Goal: Obtain resource: Download file/media

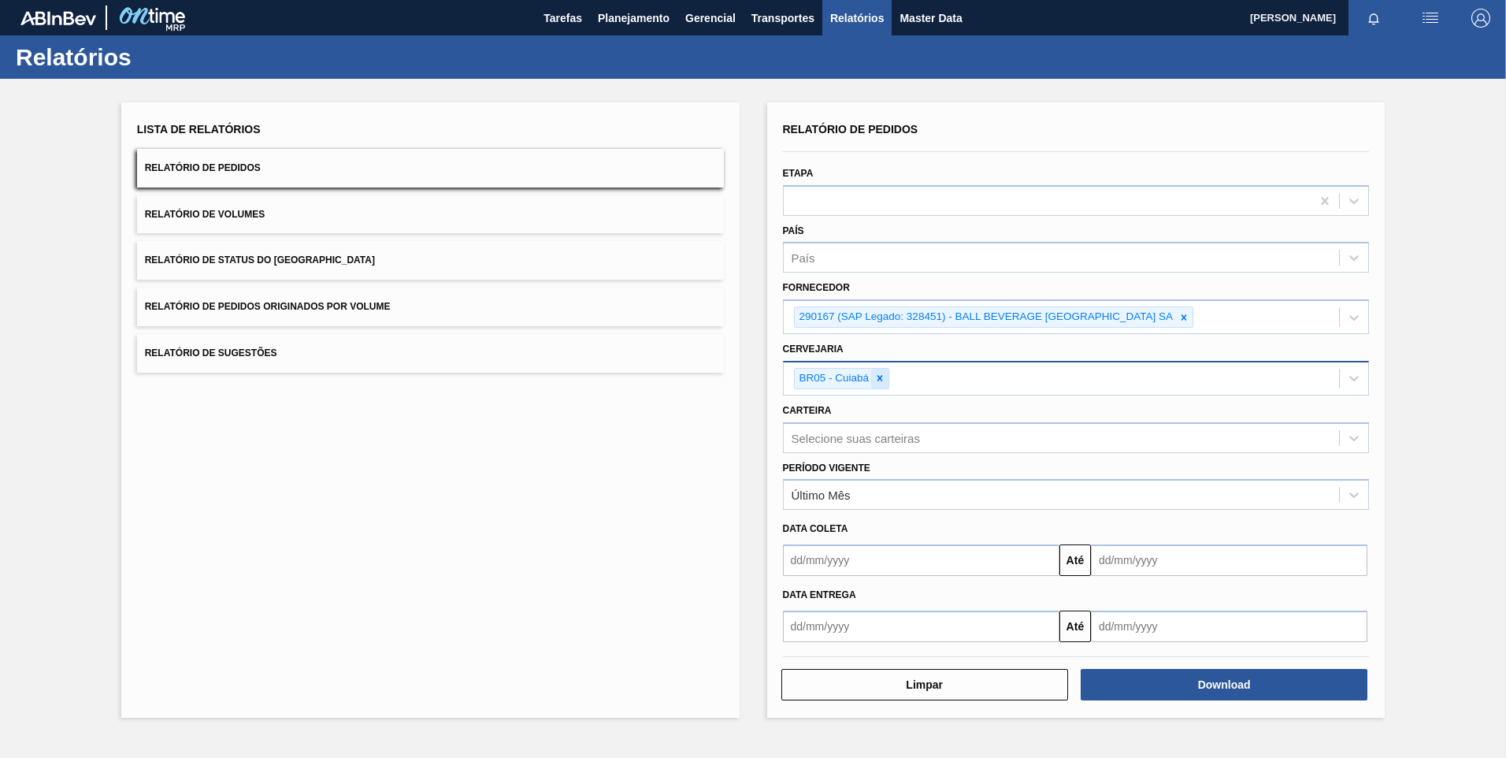
click at [884, 378] on icon at bounding box center [879, 377] width 11 height 11
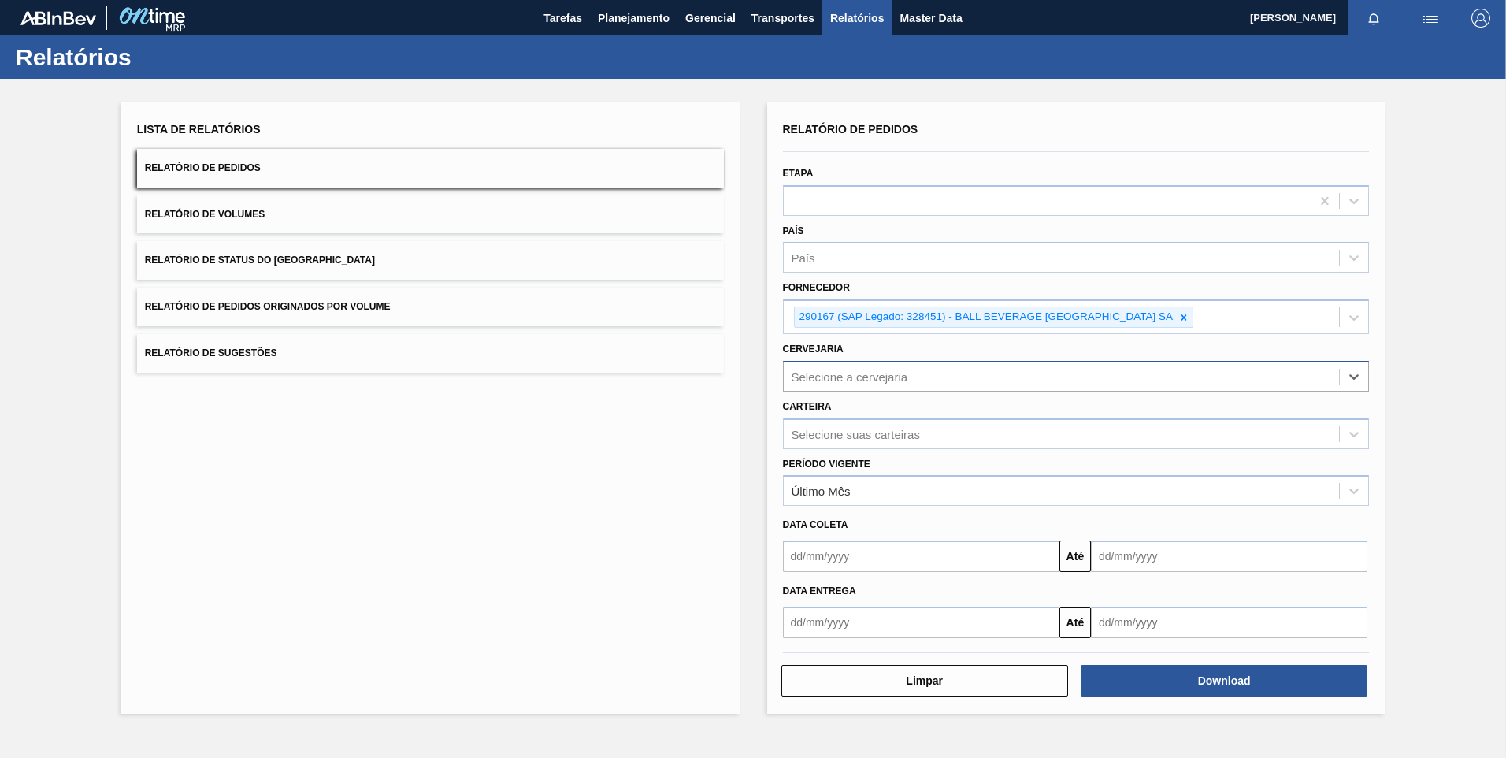
click at [873, 372] on div "Selecione a cervejaria" at bounding box center [849, 375] width 117 height 13
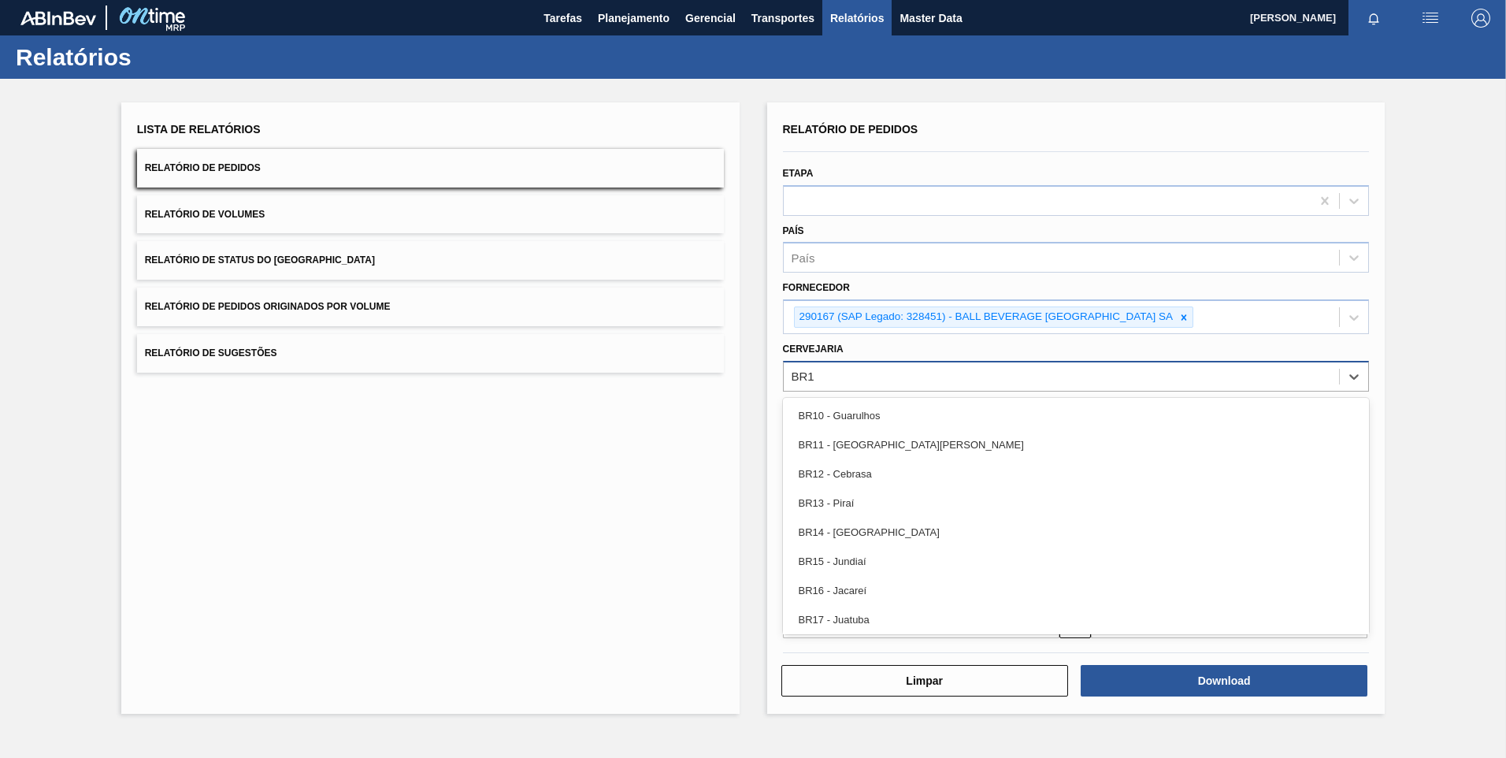
type input "BR17"
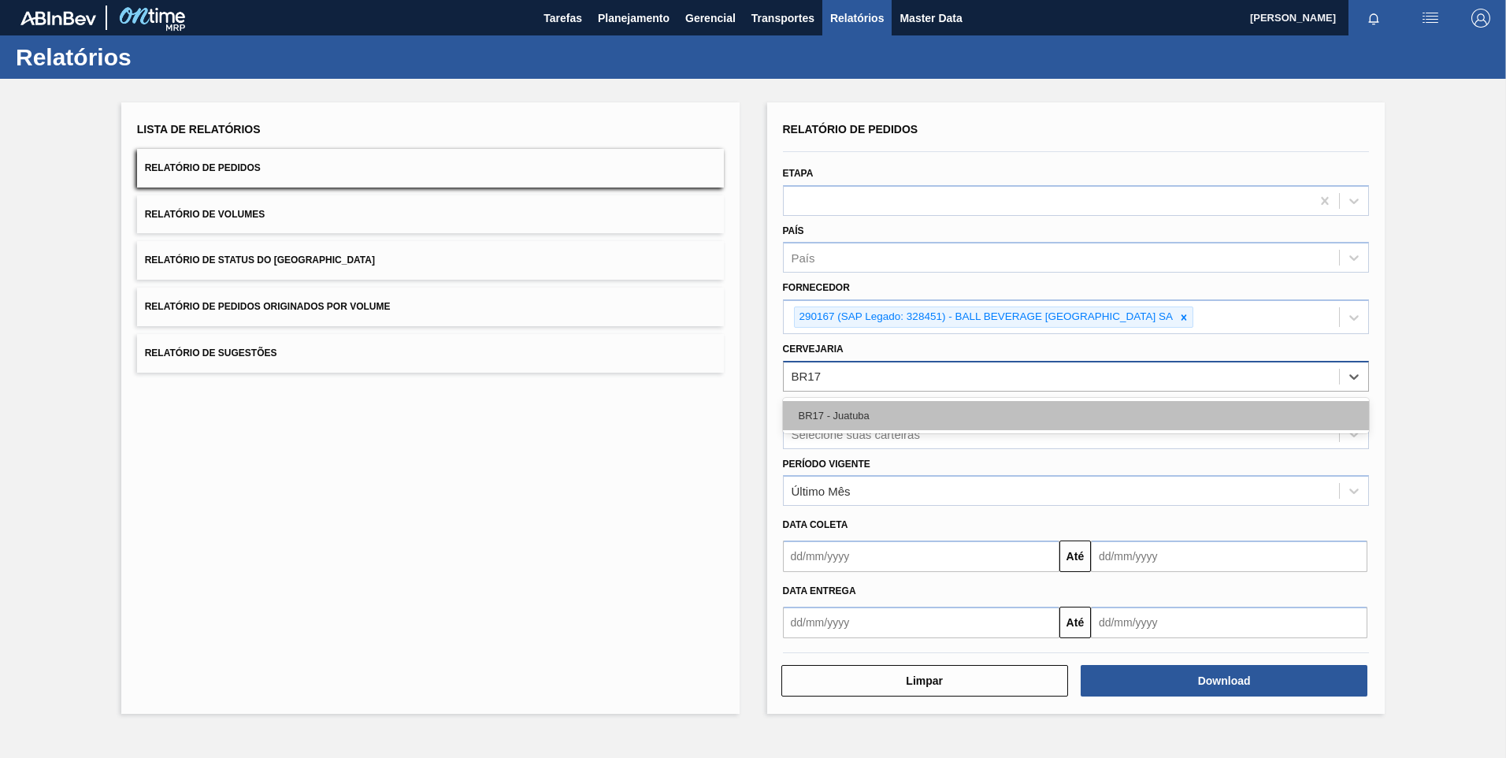
click at [911, 408] on div "BR17 - Juatuba" at bounding box center [1076, 415] width 587 height 29
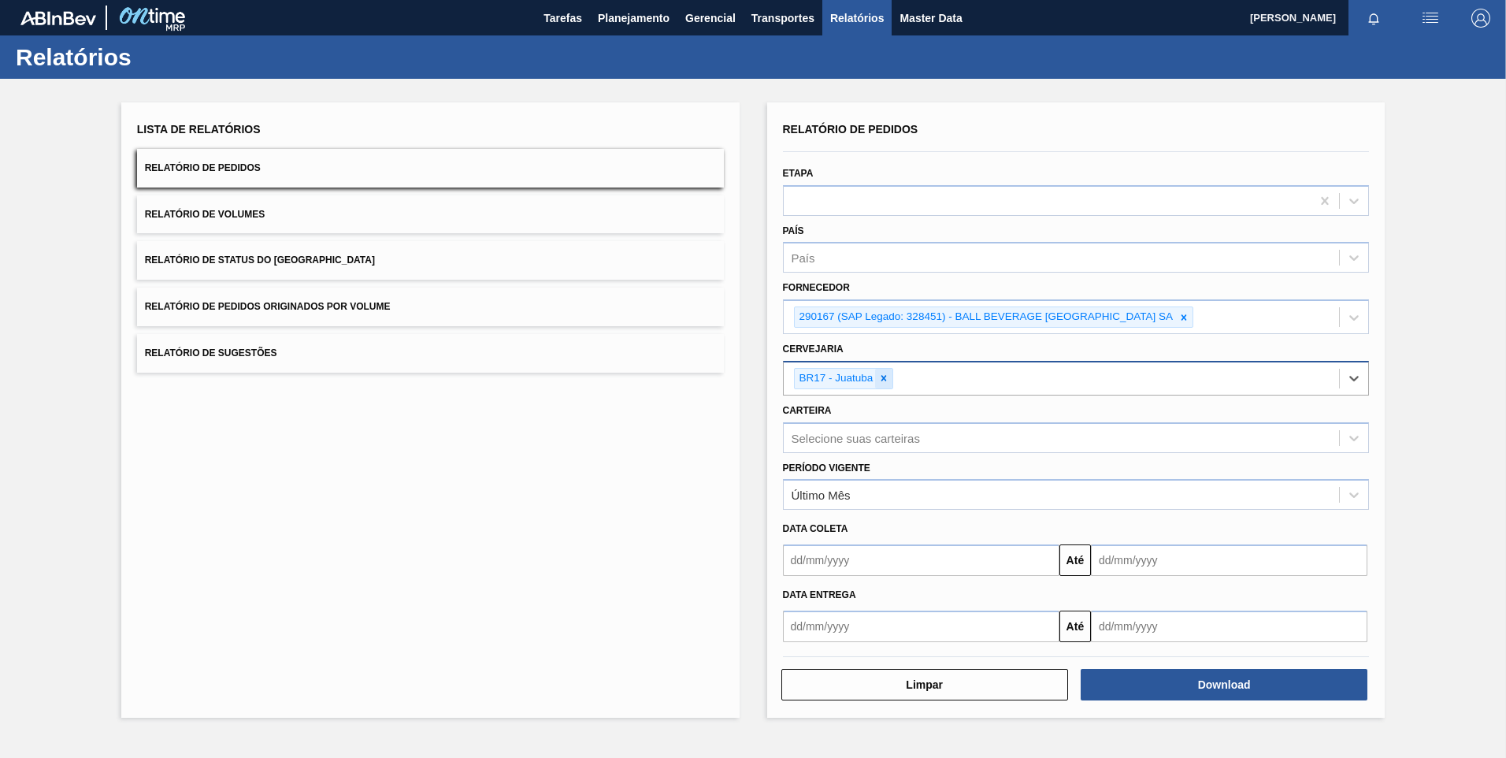
click at [882, 376] on icon at bounding box center [884, 379] width 6 height 6
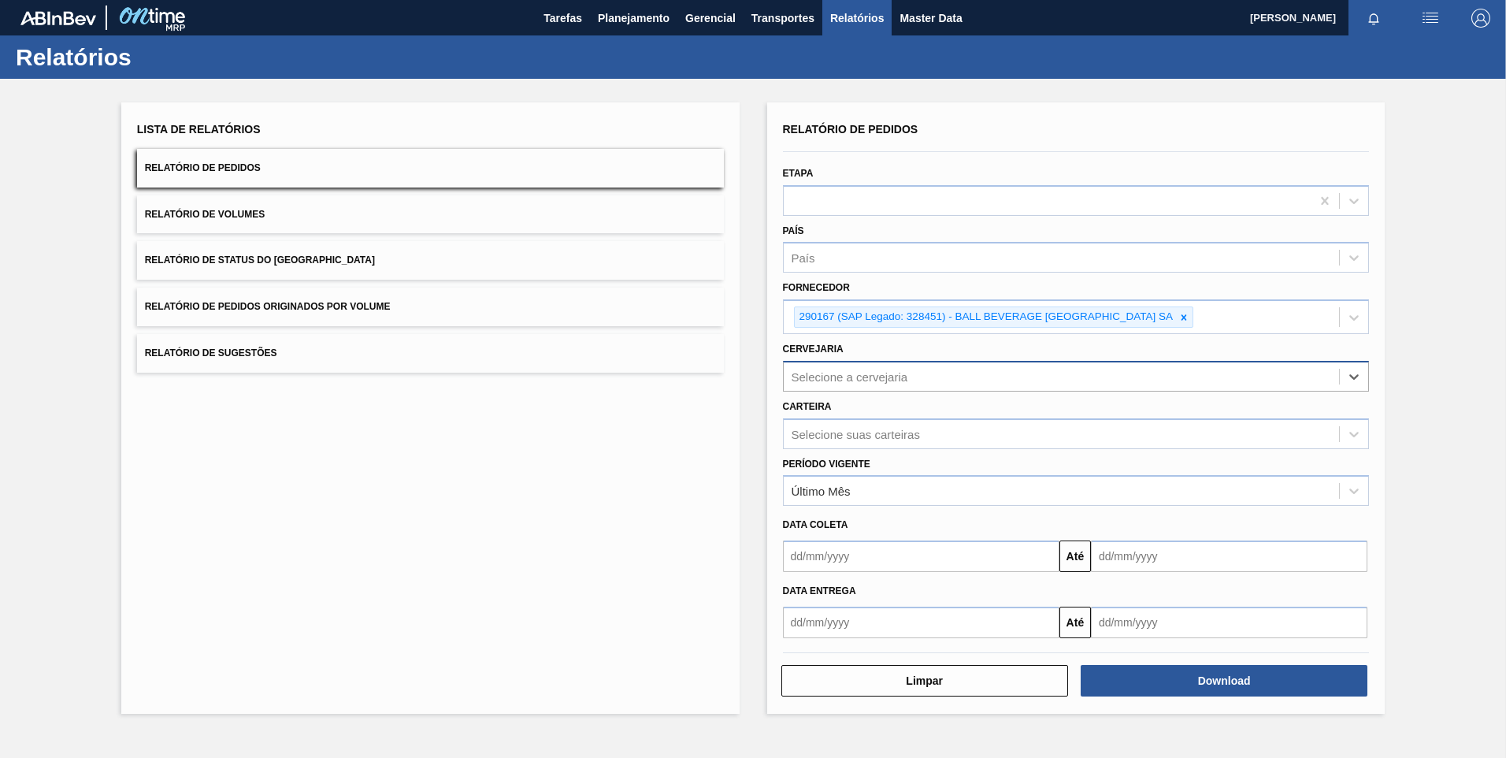
click at [869, 374] on div "Selecione a cervejaria" at bounding box center [849, 375] width 117 height 13
type input "BR26"
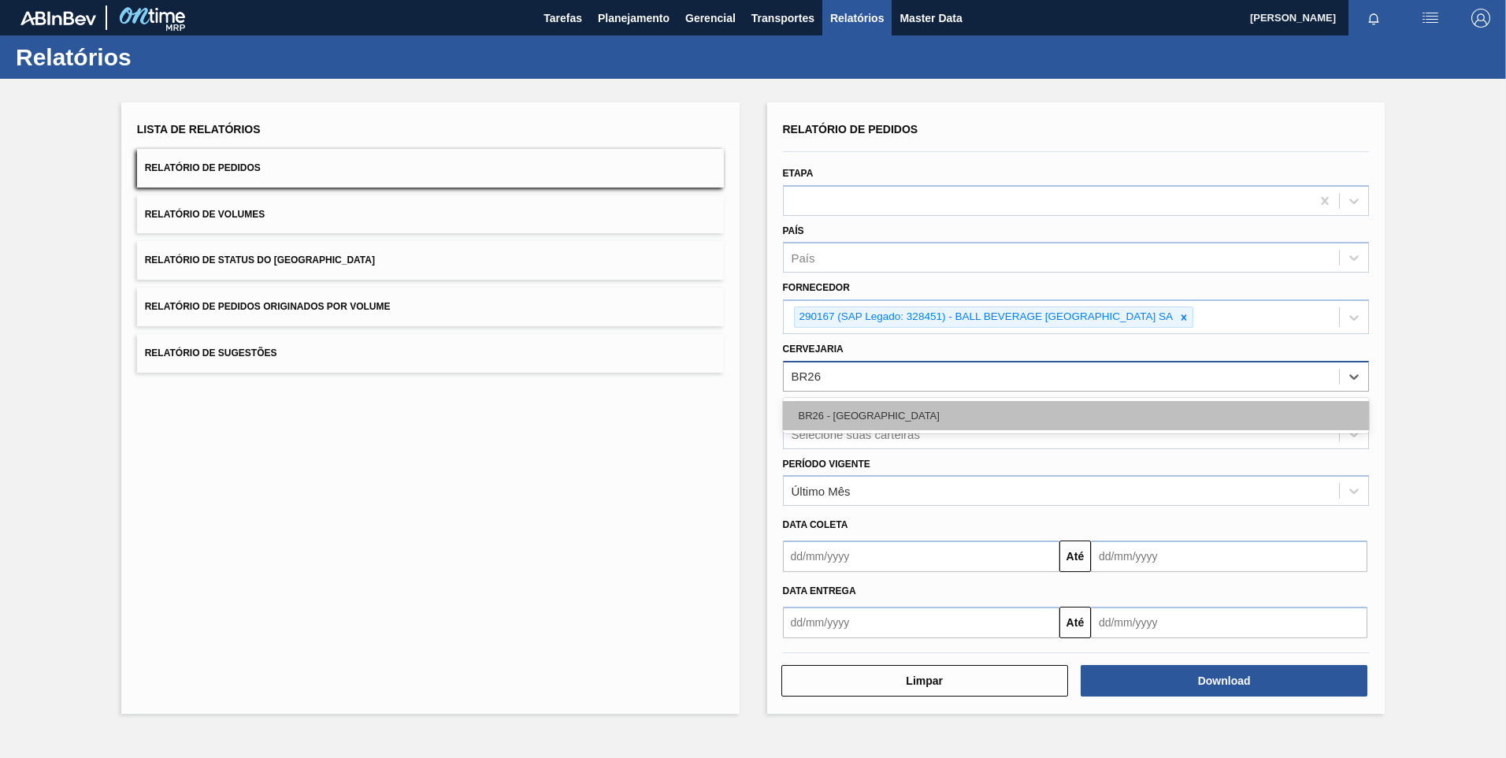
click at [892, 406] on div "BR26 - [GEOGRAPHIC_DATA]" at bounding box center [1076, 415] width 587 height 29
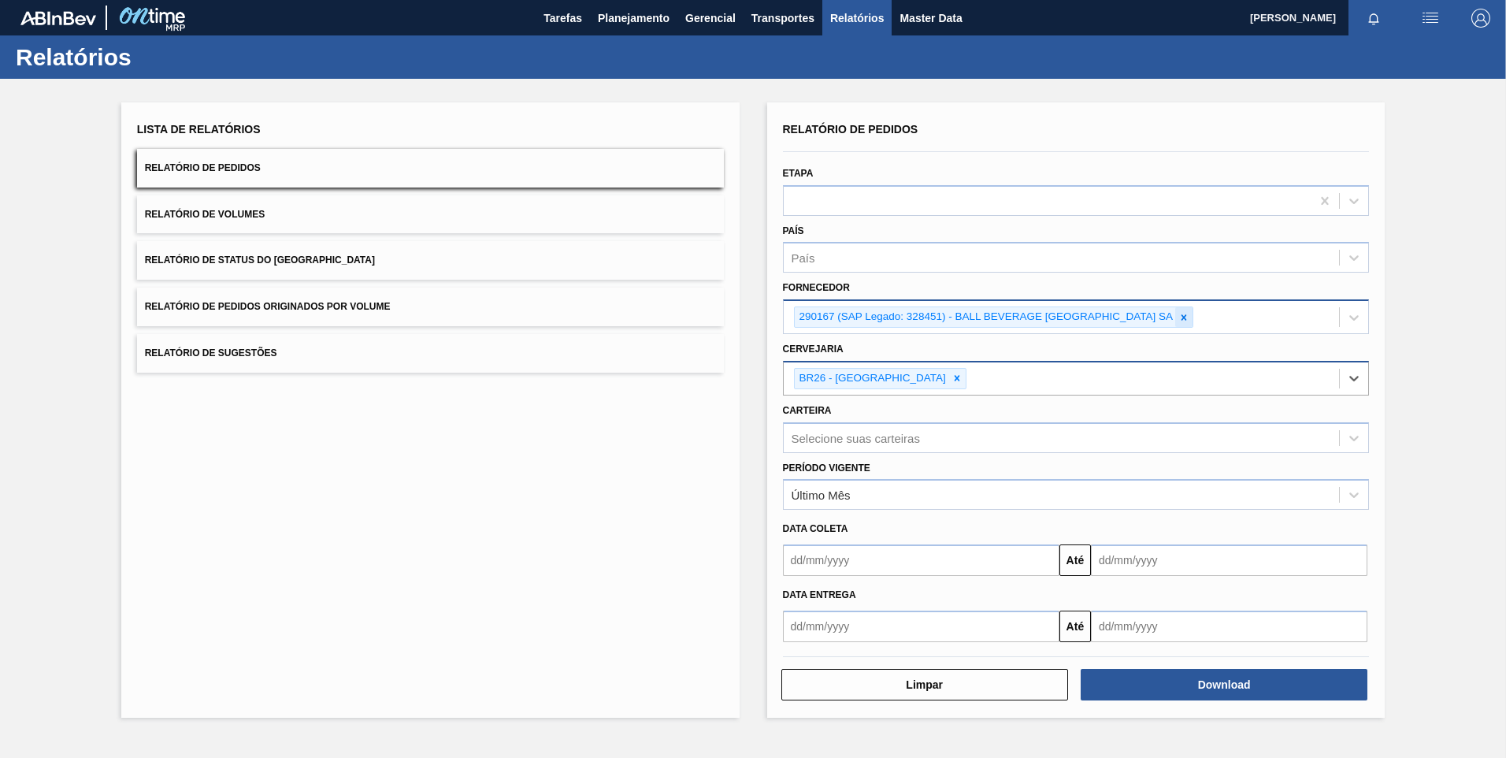
click at [1187, 316] on icon at bounding box center [1184, 317] width 6 height 6
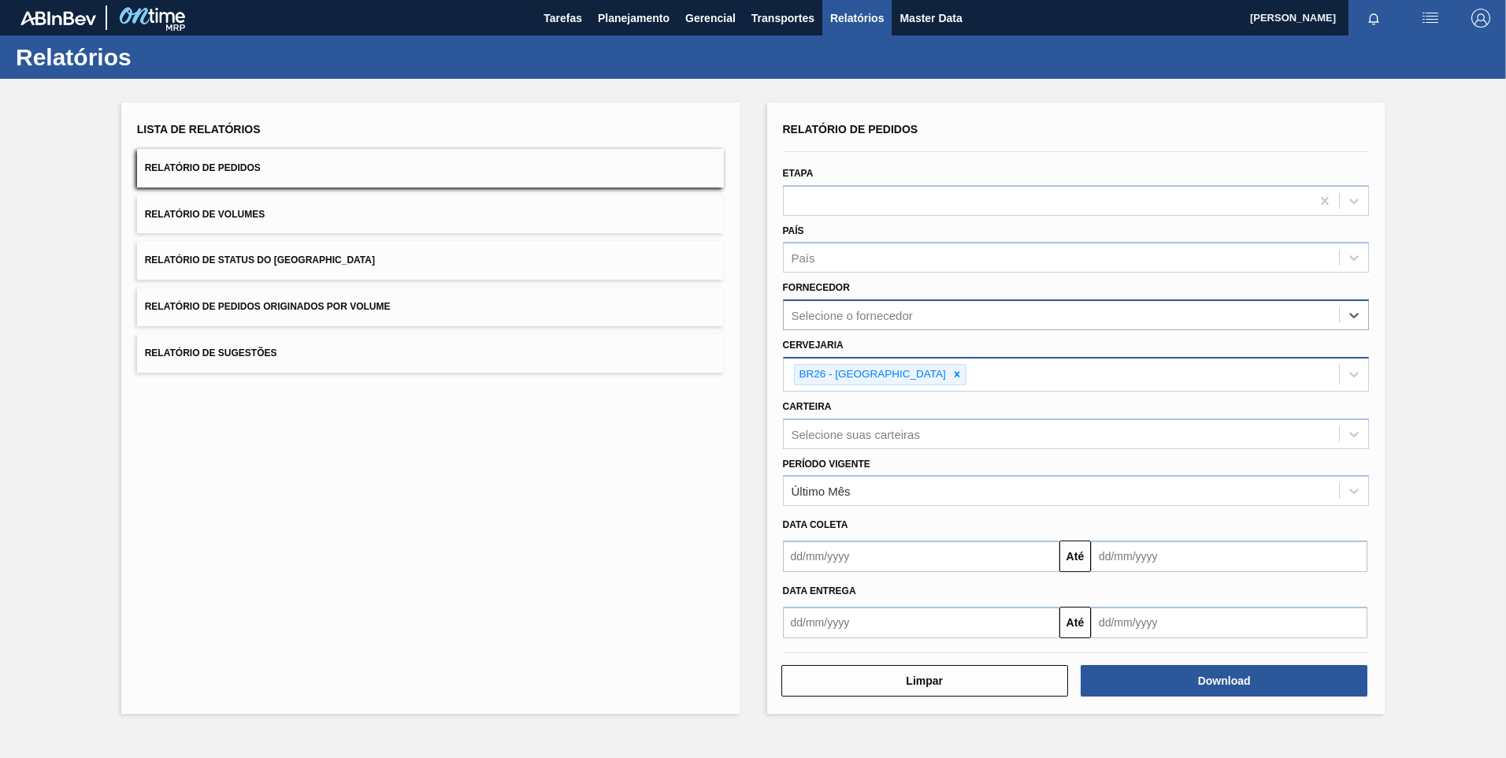
click at [1090, 305] on div "Selecione o fornecedor" at bounding box center [1062, 315] width 556 height 23
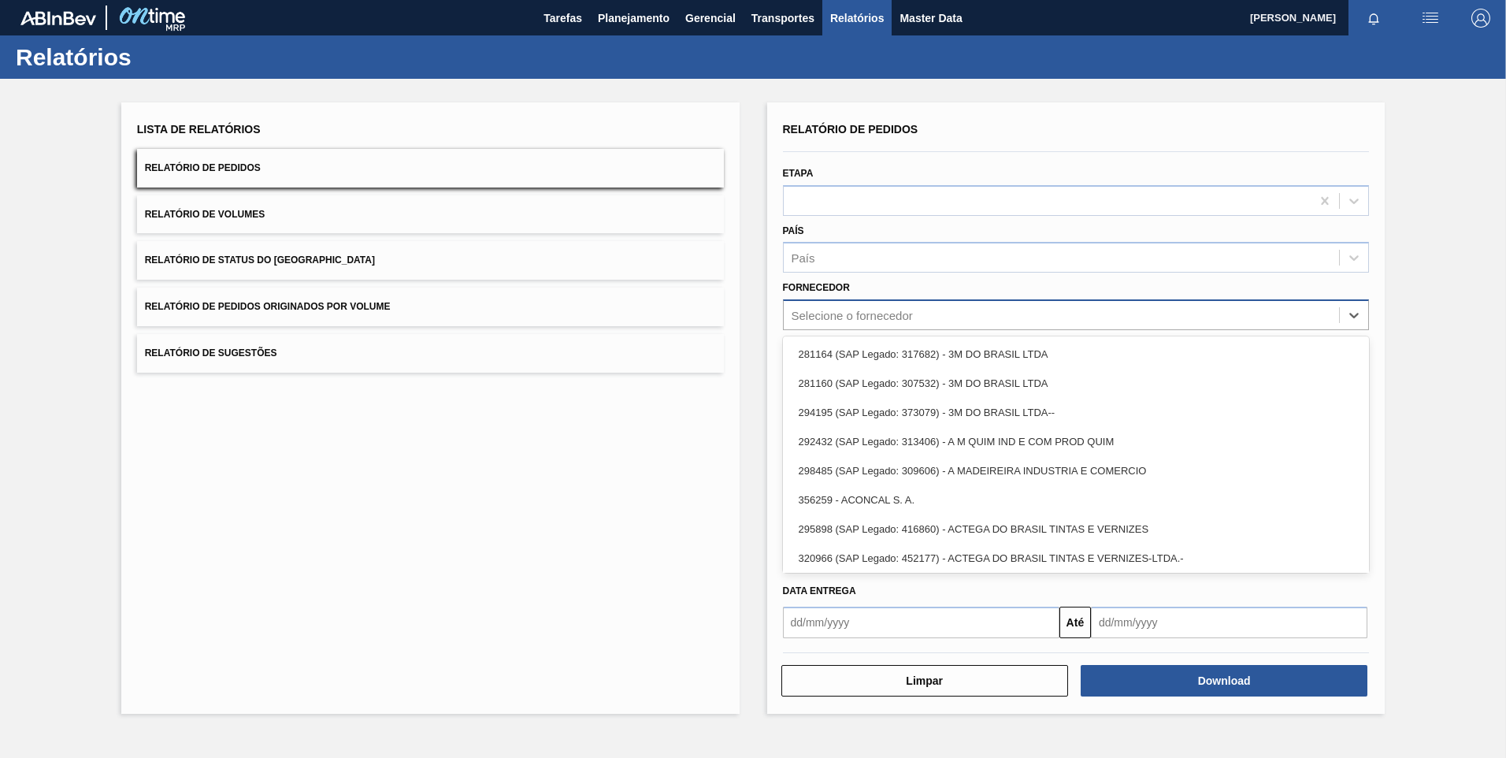
paste input "289877"
type input "289877"
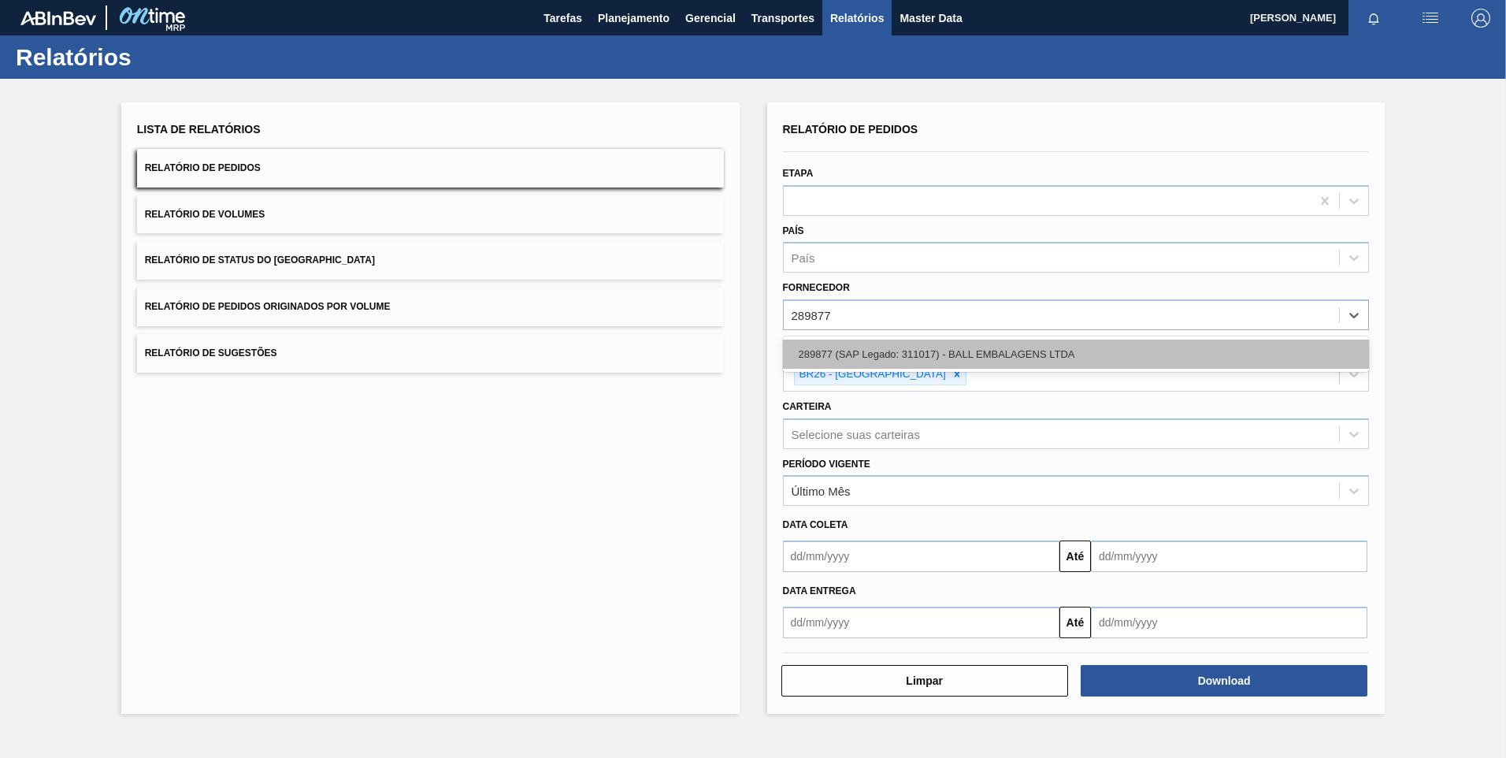
click at [870, 353] on div "289877 (SAP Legado: 311017) - BALL EMBALAGENS LTDA" at bounding box center [1076, 353] width 587 height 29
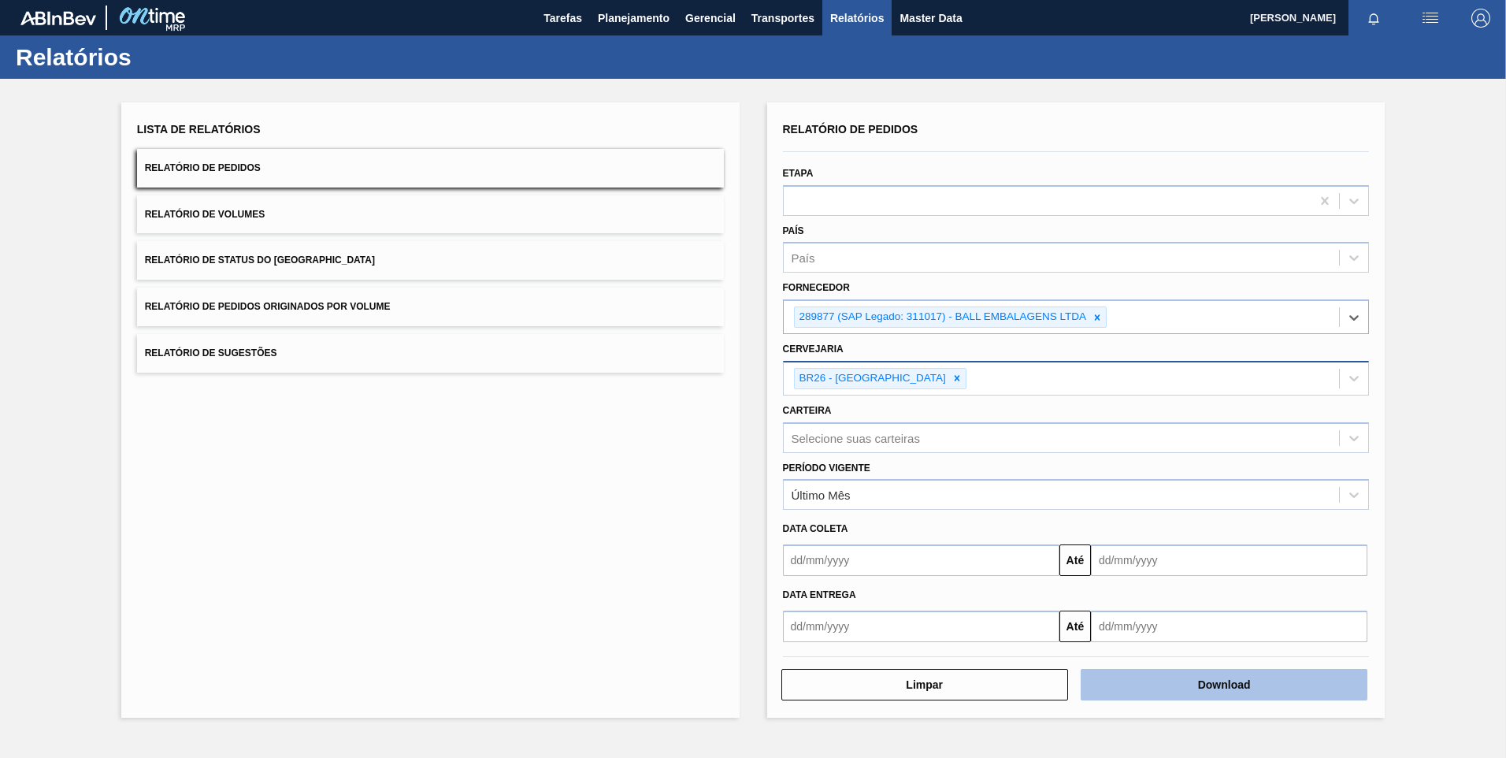
click at [1153, 684] on button "Download" at bounding box center [1223, 684] width 287 height 31
